Goal: Obtain resource: Obtain resource

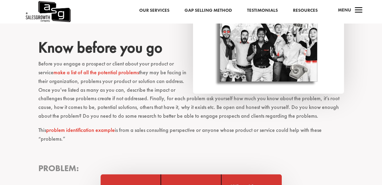
scroll to position [385, 0]
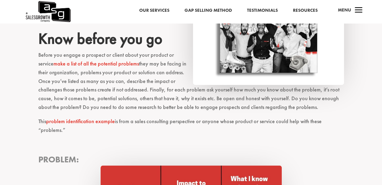
click at [79, 64] on link "make a list of all the potential problems" at bounding box center [96, 63] width 86 height 7
click at [92, 55] on p "Before you engage a prospect or client about your product or service make a lis…" at bounding box center [191, 84] width 306 height 66
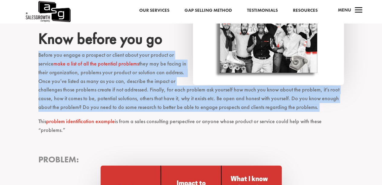
click at [92, 55] on p "Before you engage a prospect or client about your product or service make a lis…" at bounding box center [191, 84] width 306 height 66
click at [97, 54] on p "Before you engage a prospect or client about your product or service make a lis…" at bounding box center [191, 84] width 306 height 66
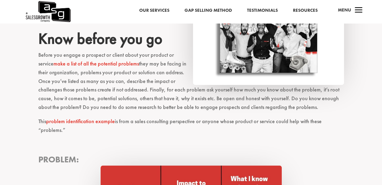
click at [147, 65] on p "Before you engage a prospect or client about your product or service make a lis…" at bounding box center [191, 84] width 306 height 66
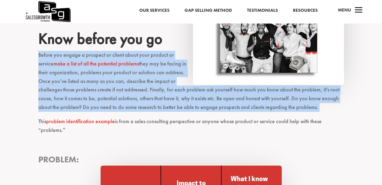
click at [147, 65] on p "Before you engage a prospect or client about your product or service make a lis…" at bounding box center [191, 84] width 306 height 66
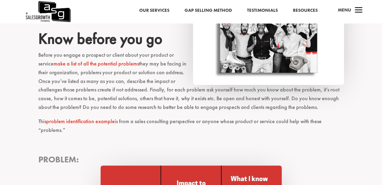
click at [165, 90] on p "Before you engage a prospect or client about your product or service make a lis…" at bounding box center [191, 84] width 306 height 66
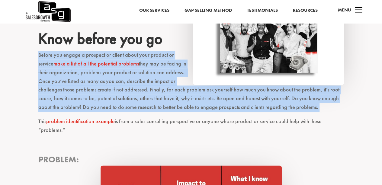
click at [165, 90] on p "Before you engage a prospect or client about your product or service make a lis…" at bounding box center [191, 84] width 306 height 66
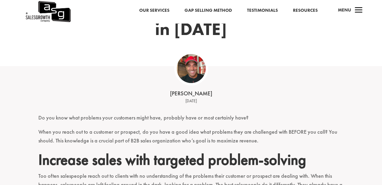
scroll to position [0, 0]
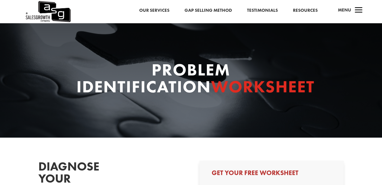
click at [381, 46] on div "Problem Identification Worksheet" at bounding box center [191, 80] width 382 height 115
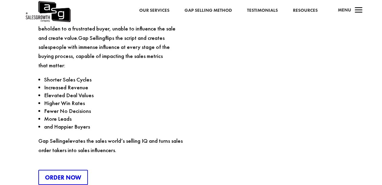
scroll to position [727, 0]
